Goal: Task Accomplishment & Management: Complete application form

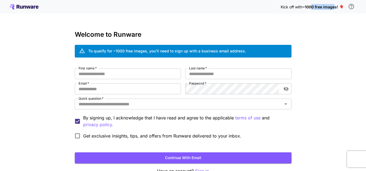
drag, startPoint x: 312, startPoint y: 6, endPoint x: 333, endPoint y: 5, distance: 21.1
click at [333, 5] on span "~1000 free images! 🎈" at bounding box center [322, 7] width 41 height 5
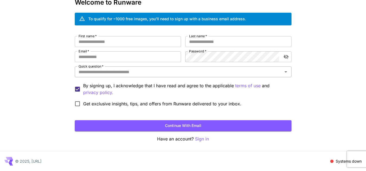
scroll to position [32, 0]
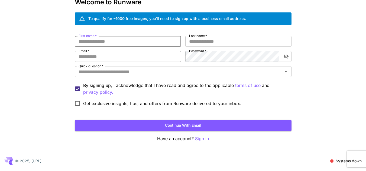
click at [115, 41] on input "First name   *" at bounding box center [128, 41] width 106 height 11
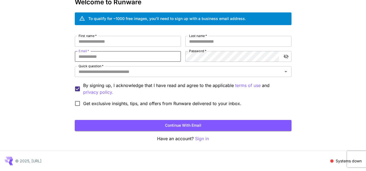
click at [107, 58] on input "Email   *" at bounding box center [128, 56] width 106 height 11
click at [98, 41] on input "First name   *" at bounding box center [128, 41] width 106 height 11
click at [112, 54] on input "Email   *" at bounding box center [128, 56] width 106 height 11
click at [204, 50] on span "*" at bounding box center [205, 51] width 2 height 4
click at [201, 42] on input "Last name   *" at bounding box center [238, 41] width 106 height 11
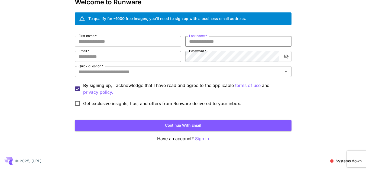
drag, startPoint x: 114, startPoint y: 78, endPoint x: 116, endPoint y: 76, distance: 3.3
click at [115, 76] on div "First name   * First name   * Last name   * Last name   * Email   * Email   * P…" at bounding box center [183, 72] width 216 height 73
click at [157, 67] on div "Quick question   *" at bounding box center [183, 71] width 216 height 11
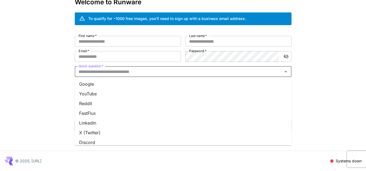
click at [110, 85] on li "Google" at bounding box center [183, 84] width 216 height 10
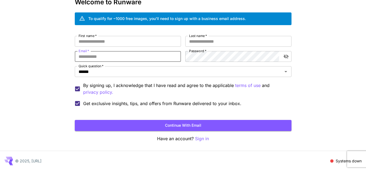
click at [124, 52] on input "Email   *" at bounding box center [128, 56] width 106 height 11
type input "**********"
click at [126, 52] on input "**********" at bounding box center [128, 56] width 106 height 11
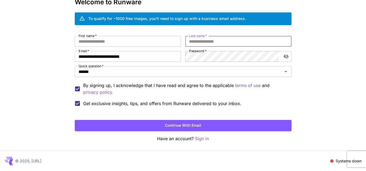
click at [202, 41] on input "Last name   *" at bounding box center [238, 41] width 106 height 11
click at [202, 65] on div "**********" at bounding box center [183, 72] width 216 height 73
click at [157, 41] on input "First name   *" at bounding box center [128, 41] width 106 height 11
click at [157, 60] on input "**********" at bounding box center [128, 56] width 106 height 11
click at [148, 46] on input "First name   *" at bounding box center [128, 41] width 106 height 11
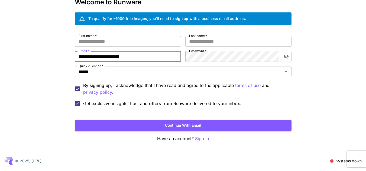
drag, startPoint x: 96, startPoint y: 57, endPoint x: 82, endPoint y: 57, distance: 13.8
click at [79, 57] on input "**********" at bounding box center [128, 56] width 106 height 11
drag, startPoint x: 97, startPoint y: 55, endPoint x: 93, endPoint y: 55, distance: 4.3
click at [93, 55] on input "**********" at bounding box center [128, 56] width 106 height 11
click at [101, 56] on input "**********" at bounding box center [128, 56] width 106 height 11
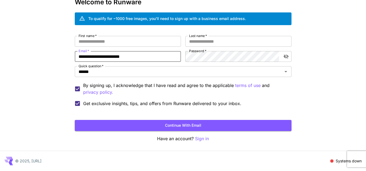
drag, startPoint x: 97, startPoint y: 55, endPoint x: 92, endPoint y: 57, distance: 5.7
click at [92, 57] on input "**********" at bounding box center [128, 56] width 106 height 11
click at [96, 57] on input "**********" at bounding box center [128, 56] width 106 height 11
click at [96, 56] on input "**********" at bounding box center [128, 56] width 106 height 11
click at [98, 57] on input "**********" at bounding box center [128, 56] width 106 height 11
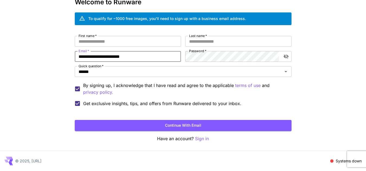
drag, startPoint x: 96, startPoint y: 56, endPoint x: 99, endPoint y: 60, distance: 5.0
click at [96, 56] on input "**********" at bounding box center [128, 56] width 106 height 11
drag, startPoint x: 96, startPoint y: 55, endPoint x: 78, endPoint y: 55, distance: 17.3
click at [78, 55] on input "**********" at bounding box center [128, 56] width 106 height 11
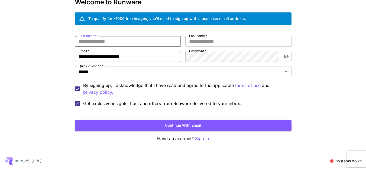
click at [98, 39] on input "First name   *" at bounding box center [128, 41] width 106 height 11
paste input "*********"
type input "*********"
click at [202, 41] on input "Last name   *" at bounding box center [238, 41] width 106 height 11
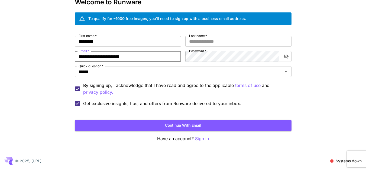
drag, startPoint x: 105, startPoint y: 56, endPoint x: 98, endPoint y: 58, distance: 7.2
click at [98, 58] on input "**********" at bounding box center [128, 56] width 106 height 11
click at [68, 44] on div "**********" at bounding box center [183, 70] width 366 height 204
drag, startPoint x: 104, startPoint y: 57, endPoint x: 97, endPoint y: 58, distance: 7.1
click at [97, 58] on input "**********" at bounding box center [128, 56] width 106 height 11
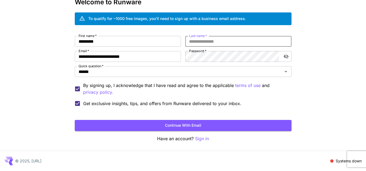
click at [195, 41] on input "Last name   *" at bounding box center [238, 41] width 106 height 11
paste input "****"
type input "****"
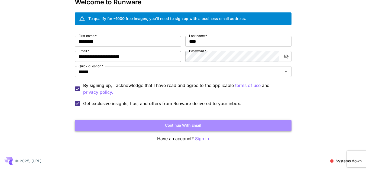
click at [154, 128] on button "Continue with email" at bounding box center [183, 125] width 216 height 11
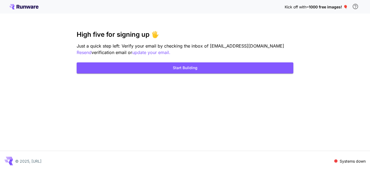
click at [198, 74] on div "Kick off with ~1000 free images! 🎈 High five for signing up 🖐️ Just a quick ste…" at bounding box center [185, 85] width 370 height 171
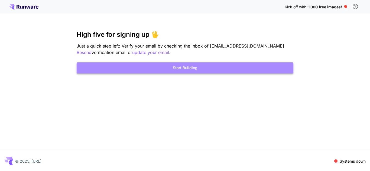
click at [197, 69] on button "Start Building" at bounding box center [185, 67] width 216 height 11
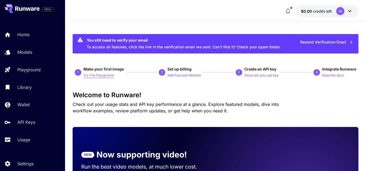
click at [106, 74] on p "Try The Playground" at bounding box center [98, 75] width 30 height 5
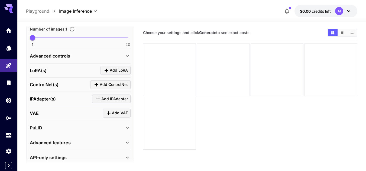
scroll to position [185, 0]
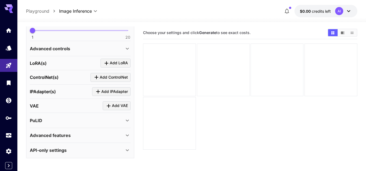
click at [229, 75] on div at bounding box center [223, 70] width 53 height 53
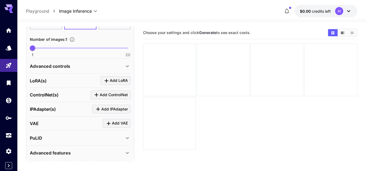
scroll to position [158, 0]
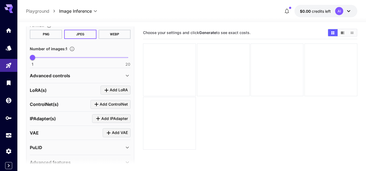
click at [350, 11] on icon at bounding box center [348, 11] width 6 height 6
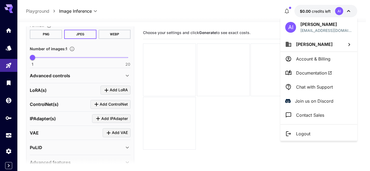
click at [240, 15] on div at bounding box center [185, 85] width 370 height 171
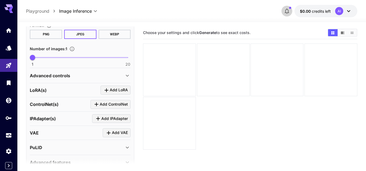
click at [288, 11] on icon "button" at bounding box center [286, 11] width 4 height 5
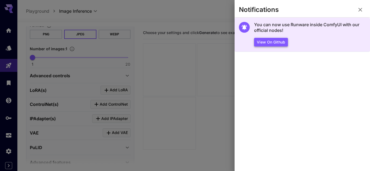
click at [275, 41] on button "View on Github" at bounding box center [271, 42] width 34 height 9
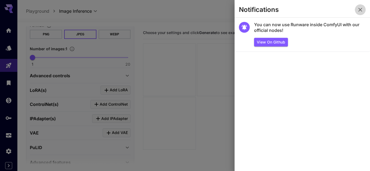
click at [363, 10] on icon "button" at bounding box center [360, 9] width 6 height 6
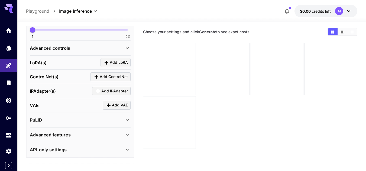
scroll to position [0, 0]
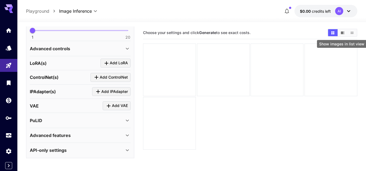
click at [352, 32] on icon "Show images in list view" at bounding box center [351, 33] width 3 height 2
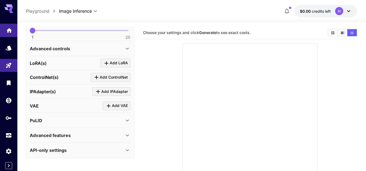
click at [4, 32] on link at bounding box center [8, 30] width 17 height 13
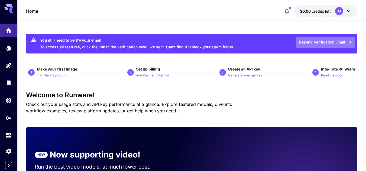
click at [326, 42] on button "Resend Verification Email" at bounding box center [325, 42] width 59 height 11
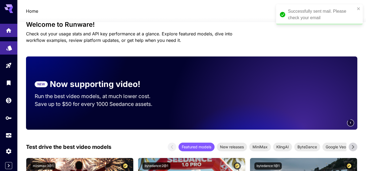
scroll to position [54, 0]
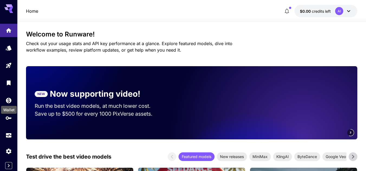
click at [8, 104] on div "Wallet" at bounding box center [9, 108] width 17 height 12
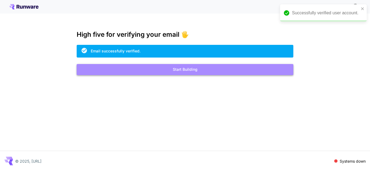
click at [228, 74] on button "Start Building" at bounding box center [185, 69] width 216 height 11
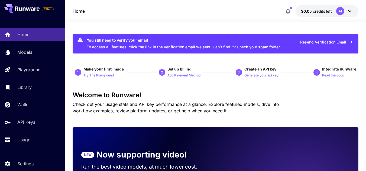
click at [347, 11] on icon at bounding box center [349, 11] width 6 height 6
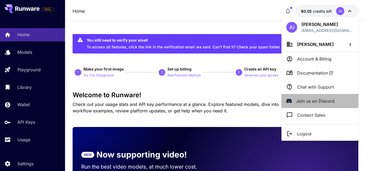
drag, startPoint x: 307, startPoint y: 95, endPoint x: 310, endPoint y: 98, distance: 3.8
click at [310, 97] on li "Join us on Discord" at bounding box center [319, 101] width 77 height 14
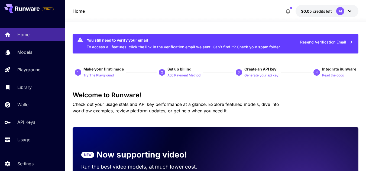
drag, startPoint x: 38, startPoint y: 6, endPoint x: 22, endPoint y: 11, distance: 16.8
click at [22, 11] on button at bounding box center [21, 8] width 35 height 9
click at [233, 13] on div "Home $0.05 credits left AI" at bounding box center [215, 11] width 285 height 12
drag, startPoint x: 73, startPoint y: 6, endPoint x: 93, endPoint y: 17, distance: 23.0
click at [94, 21] on div "Home $0.05 credits left AI" at bounding box center [215, 11] width 301 height 22
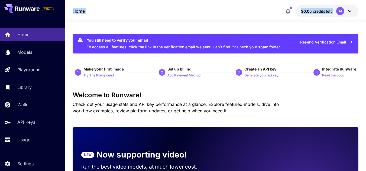
click at [93, 15] on div "Home $0.05 credits left AI" at bounding box center [215, 11] width 285 height 12
click at [91, 15] on div "Home $0.05 credits left AI" at bounding box center [215, 11] width 285 height 12
click at [285, 0] on div "Home $0.05 credits left AI" at bounding box center [215, 11] width 301 height 22
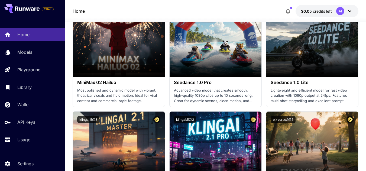
scroll to position [137, 0]
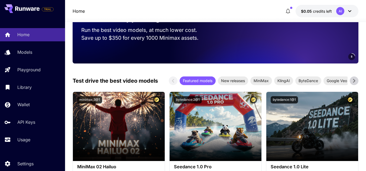
click at [266, 1] on div "Home $0.05 credits left AI" at bounding box center [215, 11] width 301 height 22
click at [278, 3] on div "Home $0.05 credits left AI" at bounding box center [215, 11] width 301 height 22
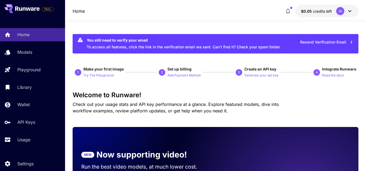
click at [146, 42] on div "You still need to verify your email" at bounding box center [184, 40] width 194 height 6
click at [12, 24] on div "Home Models Playground Library Wallet API Keys Usage" at bounding box center [32, 87] width 65 height 140
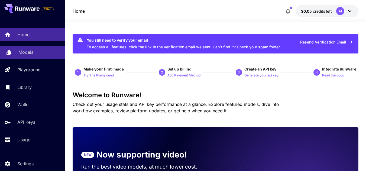
click at [37, 55] on div "Models" at bounding box center [39, 52] width 42 height 6
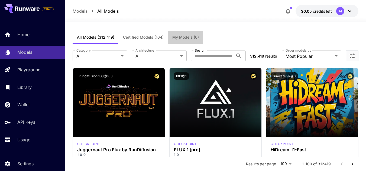
click at [176, 36] on span "My Models (0)" at bounding box center [185, 37] width 27 height 5
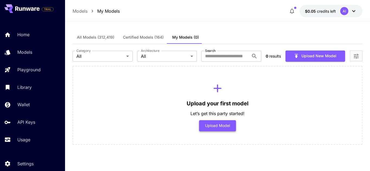
click at [214, 123] on button "Upload Model" at bounding box center [217, 125] width 37 height 11
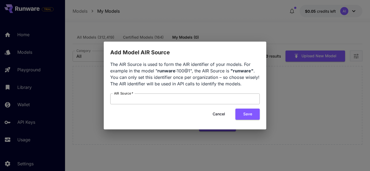
drag, startPoint x: 188, startPoint y: 91, endPoint x: 195, endPoint y: 95, distance: 8.0
click at [168, 94] on div "The AIR Source is used to form the AIR identifier of your models. For example i…" at bounding box center [185, 93] width 162 height 73
click at [358, 155] on div "Add Model AIR Source The AIR Source is used to form the AIR identifier of your …" at bounding box center [185, 85] width 370 height 171
click at [168, 99] on input "AIR Source   *" at bounding box center [184, 99] width 149 height 11
click at [216, 112] on button "Cancel" at bounding box center [218, 114] width 24 height 11
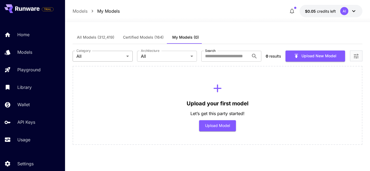
click at [87, 55] on body "TRIAL Home Models Playground Library Wallet API Keys Usage Settings Models My M…" at bounding box center [185, 85] width 370 height 171
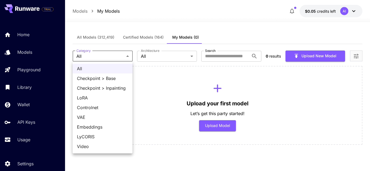
click at [177, 87] on div at bounding box center [185, 85] width 370 height 171
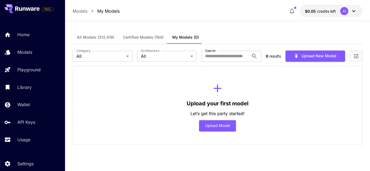
click at [90, 10] on icon "breadcrumb" at bounding box center [92, 10] width 5 height 5
click at [91, 9] on icon "breadcrumb" at bounding box center [92, 10] width 5 height 5
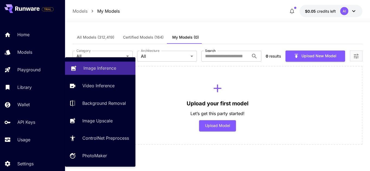
click at [103, 69] on p "Image Inference" at bounding box center [99, 68] width 33 height 6
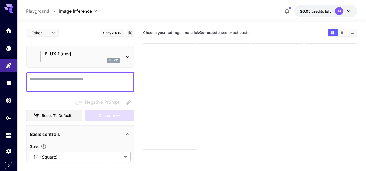
type input "**********"
click at [11, 99] on icon "Wallet" at bounding box center [8, 98] width 5 height 5
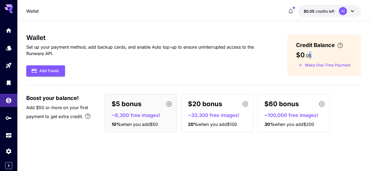
drag, startPoint x: 309, startPoint y: 55, endPoint x: 319, endPoint y: 56, distance: 9.5
click at [318, 56] on div "$0 . 05" at bounding box center [324, 55] width 56 height 8
click at [321, 54] on div "$0 . 05" at bounding box center [324, 55] width 56 height 8
click at [264, 53] on p "Set up your payment method, add backup cards, and enable Auto top-up to ensure …" at bounding box center [148, 50] width 244 height 13
click at [170, 103] on icon "button" at bounding box center [169, 104] width 6 height 6
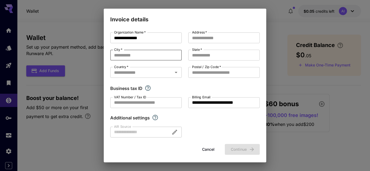
click at [141, 53] on input "City   *" at bounding box center [145, 55] width 71 height 11
click at [138, 67] on div "Country   *" at bounding box center [145, 72] width 71 height 11
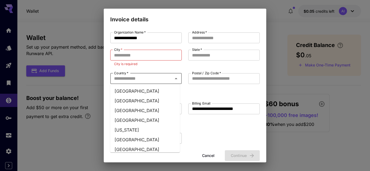
click at [135, 93] on li "Afghanistan" at bounding box center [145, 91] width 70 height 10
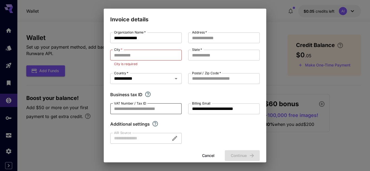
drag, startPoint x: 152, startPoint y: 104, endPoint x: 166, endPoint y: 110, distance: 14.4
click at [166, 110] on input "VAT Number / Tax ID" at bounding box center [145, 109] width 71 height 11
click at [202, 153] on button "Cancel" at bounding box center [208, 155] width 24 height 11
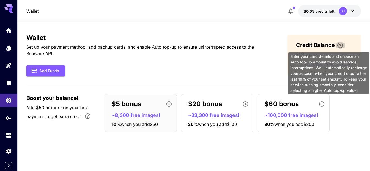
click at [340, 46] on icon "\a Enter your card details and choose an Auto top-up amount to avoid service in…" at bounding box center [340, 45] width 6 height 6
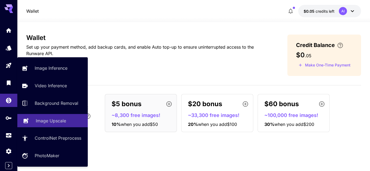
click at [37, 123] on p "Image Upscale" at bounding box center [51, 121] width 30 height 6
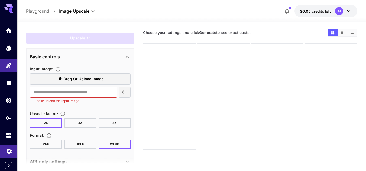
scroll to position [25, 0]
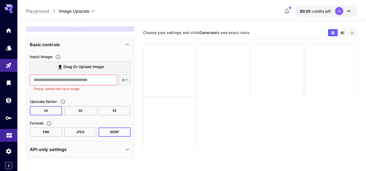
click at [10, 137] on link at bounding box center [8, 135] width 17 height 13
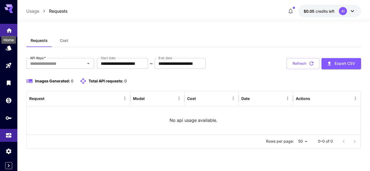
click at [8, 29] on icon "Home" at bounding box center [9, 29] width 6 height 6
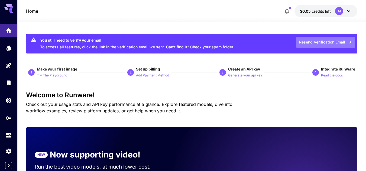
click at [343, 41] on button "Resend Verification Email" at bounding box center [325, 42] width 59 height 11
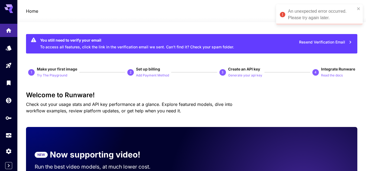
click at [324, 39] on button "Resend Verification Email" at bounding box center [325, 42] width 59 height 11
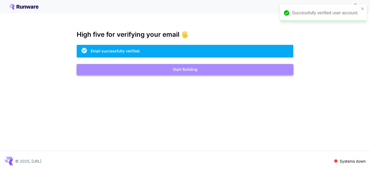
click at [157, 68] on button "Start Building" at bounding box center [185, 69] width 216 height 11
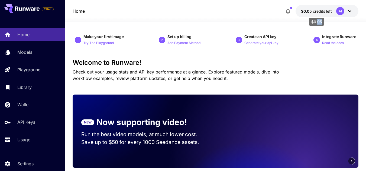
drag, startPoint x: 316, startPoint y: 21, endPoint x: 324, endPoint y: 22, distance: 7.6
click at [324, 21] on div "$0.05" at bounding box center [316, 20] width 16 height 12
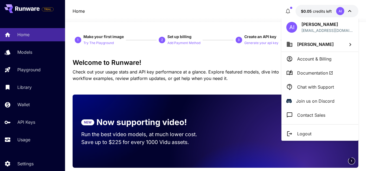
click at [34, 67] on div at bounding box center [185, 85] width 370 height 171
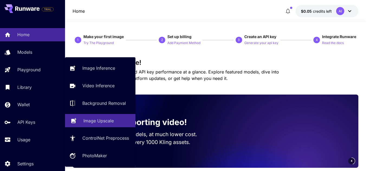
click at [98, 122] on p "Image Upscale" at bounding box center [98, 121] width 30 height 6
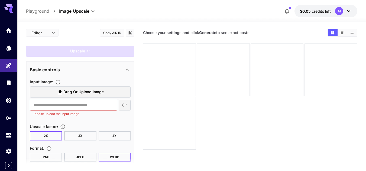
click at [90, 135] on button "3X" at bounding box center [80, 135] width 32 height 9
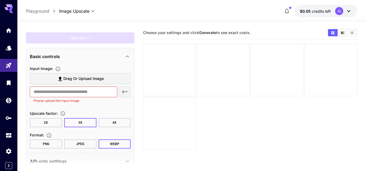
scroll to position [25, 0]
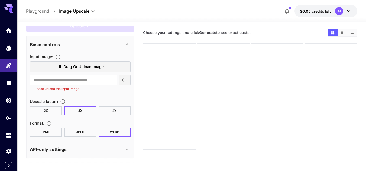
click at [115, 110] on button "4X" at bounding box center [114, 110] width 32 height 9
click at [88, 76] on input "text" at bounding box center [73, 80] width 87 height 11
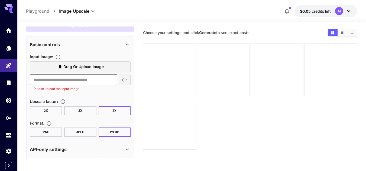
click at [126, 80] on div "​ Please upload the input image" at bounding box center [80, 83] width 101 height 17
click at [76, 76] on input "text" at bounding box center [73, 80] width 87 height 11
click at [75, 66] on span "Drag or upload image" at bounding box center [83, 67] width 40 height 7
click at [0, 0] on input "Drag or upload image" at bounding box center [0, 0] width 0 height 0
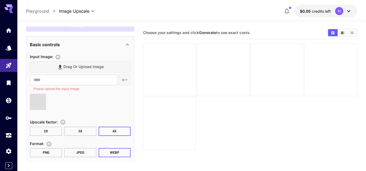
type input "**********"
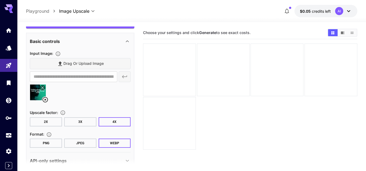
scroll to position [0, 0]
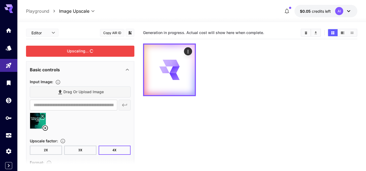
click at [94, 49] on div "Upscaling..." at bounding box center [80, 51] width 108 height 11
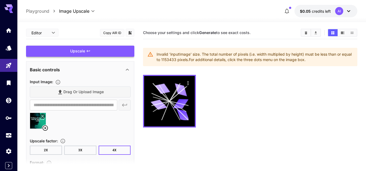
drag, startPoint x: 86, startPoint y: 45, endPoint x: 87, endPoint y: 50, distance: 5.7
click at [87, 50] on div "**********" at bounding box center [80, 113] width 108 height 172
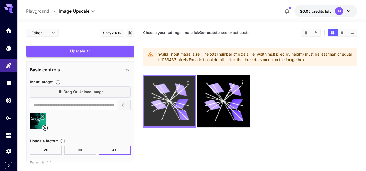
click at [177, 90] on icon at bounding box center [174, 93] width 11 height 15
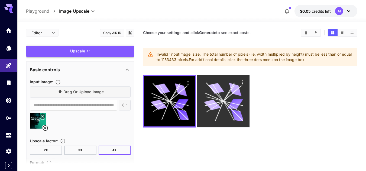
click at [215, 110] on icon at bounding box center [222, 101] width 39 height 39
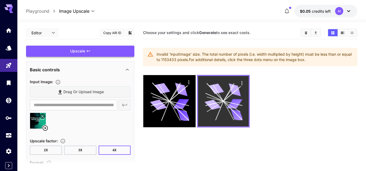
click at [214, 109] on icon at bounding box center [212, 105] width 17 height 12
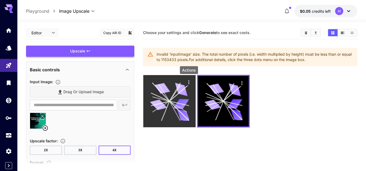
click at [188, 80] on icon "Actions" at bounding box center [188, 82] width 5 height 5
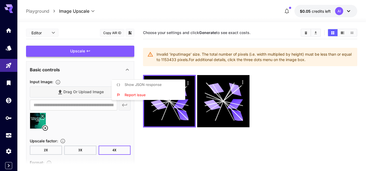
click at [180, 110] on div at bounding box center [185, 85] width 370 height 171
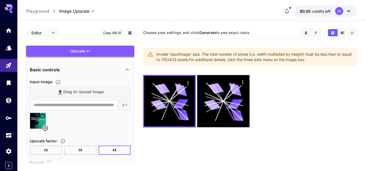
click at [91, 94] on div "Drag or upload image" at bounding box center [80, 92] width 101 height 11
click at [90, 90] on div "Drag or upload image" at bounding box center [80, 92] width 101 height 11
click at [89, 149] on button "3X" at bounding box center [80, 150] width 32 height 9
click at [86, 93] on div "Drag or upload image" at bounding box center [80, 92] width 101 height 11
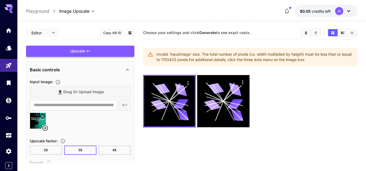
click at [88, 91] on div "Drag or upload image" at bounding box center [80, 92] width 101 height 11
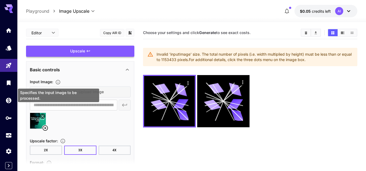
click at [61, 81] on button "Specifies the input image to be processed." at bounding box center [58, 82] width 10 height 5
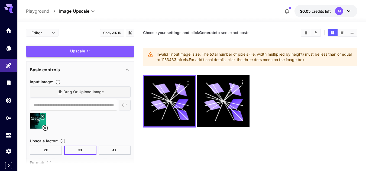
click at [77, 94] on div "Drag or upload image" at bounding box center [80, 92] width 101 height 11
click at [6, 47] on icon "Models" at bounding box center [9, 46] width 6 height 6
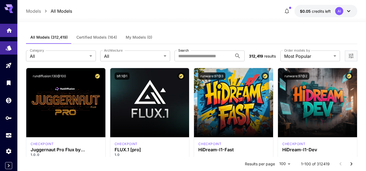
click at [4, 26] on link at bounding box center [8, 30] width 17 height 13
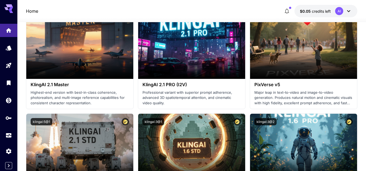
scroll to position [298, 0]
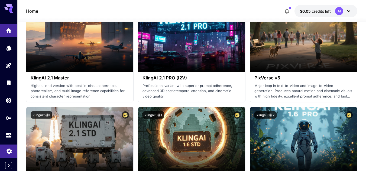
click at [4, 148] on link at bounding box center [8, 151] width 17 height 13
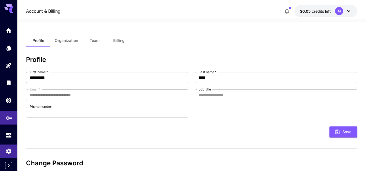
click at [6, 120] on icon "API Keys" at bounding box center [9, 116] width 6 height 6
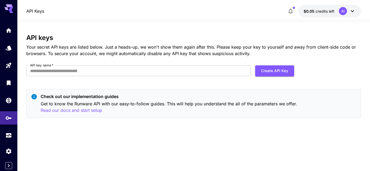
click at [349, 10] on icon at bounding box center [352, 11] width 6 height 6
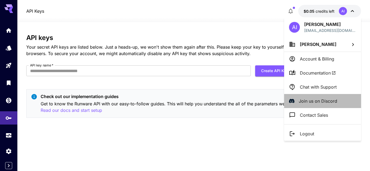
click at [330, 103] on p "Join us on Discord" at bounding box center [317, 101] width 38 height 6
